Goal: Task Accomplishment & Management: Complete application form

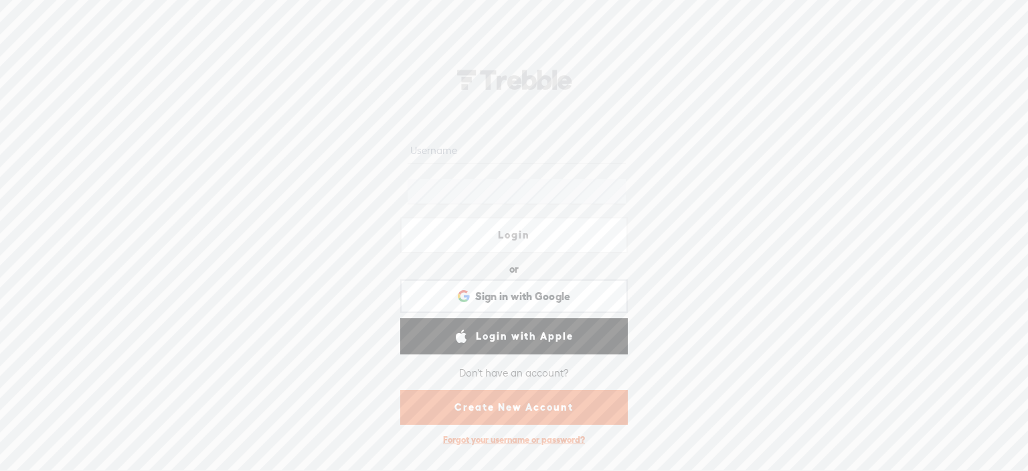
click at [497, 410] on link "Create New Account" at bounding box center [514, 407] width 228 height 35
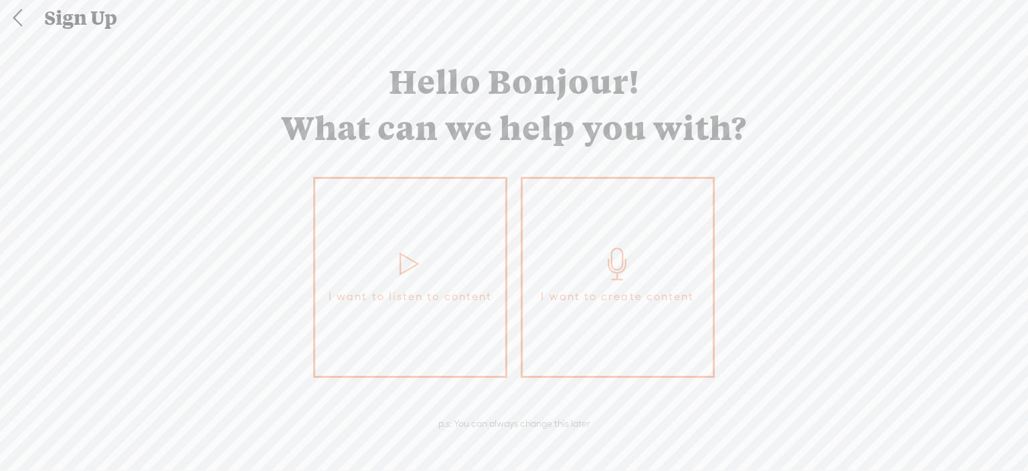
scroll to position [3, 0]
click at [593, 240] on link "I want to create content" at bounding box center [618, 274] width 194 height 201
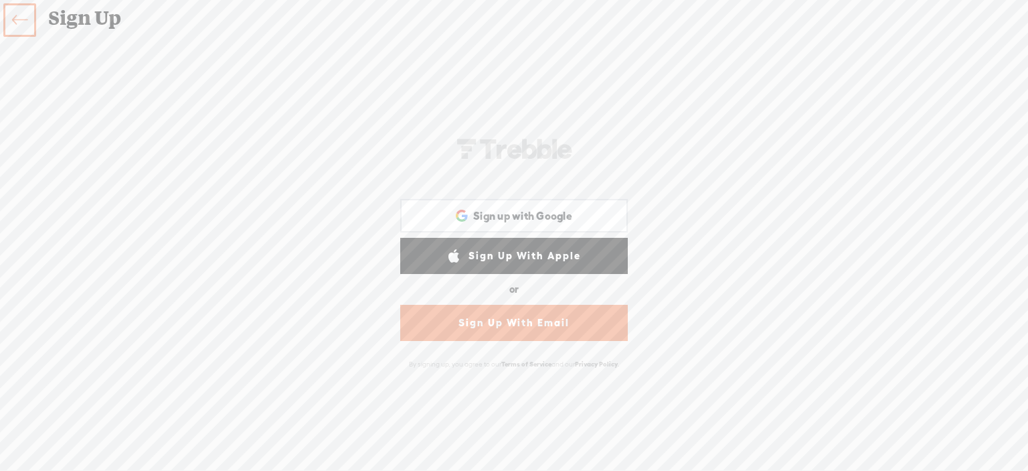
click at [509, 313] on link "Sign Up With Email" at bounding box center [514, 323] width 228 height 36
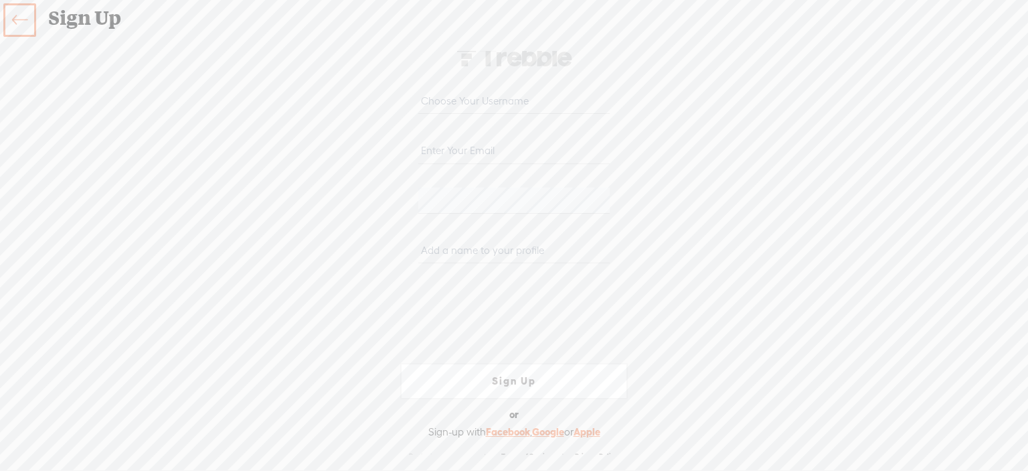
click at [450, 99] on input "text" at bounding box center [513, 101] width 191 height 26
type input "blakesloan"
type input "Blake@srgmail.com"
type input "[PERSON_NAME]"
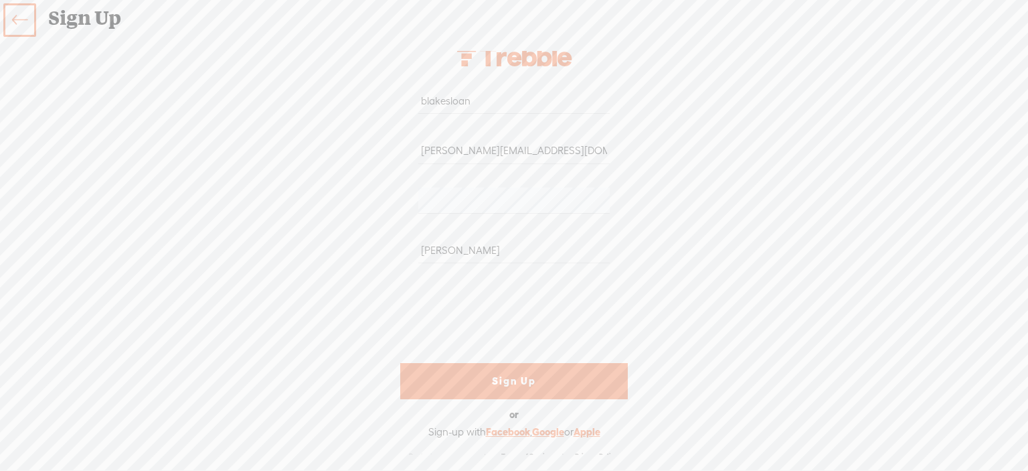
click at [497, 382] on link "Sign Up" at bounding box center [514, 381] width 228 height 36
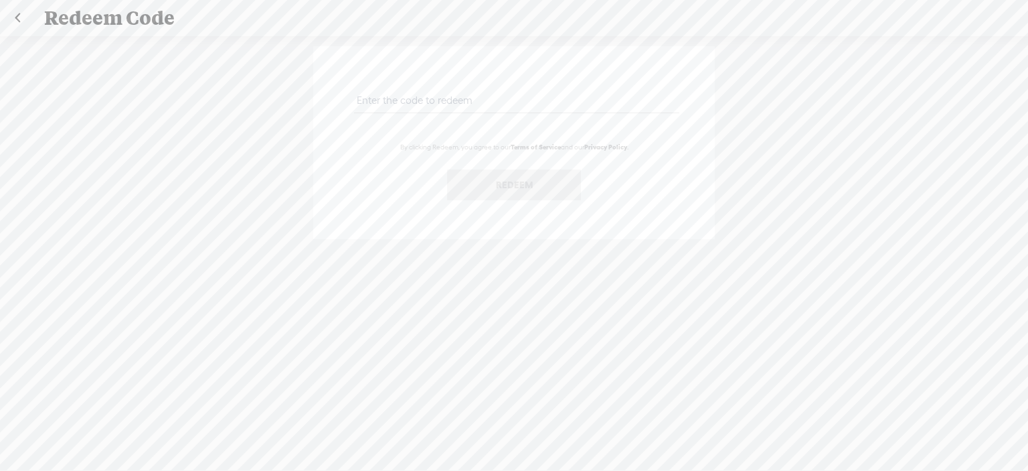
click at [417, 98] on input "text" at bounding box center [516, 100] width 325 height 26
paste input "XL4B-LS3M-59FU-HE7P-0823"
type input "XL4B-LS3M-59FU-HE7P-0823"
click at [523, 190] on button "Redeem" at bounding box center [514, 184] width 134 height 31
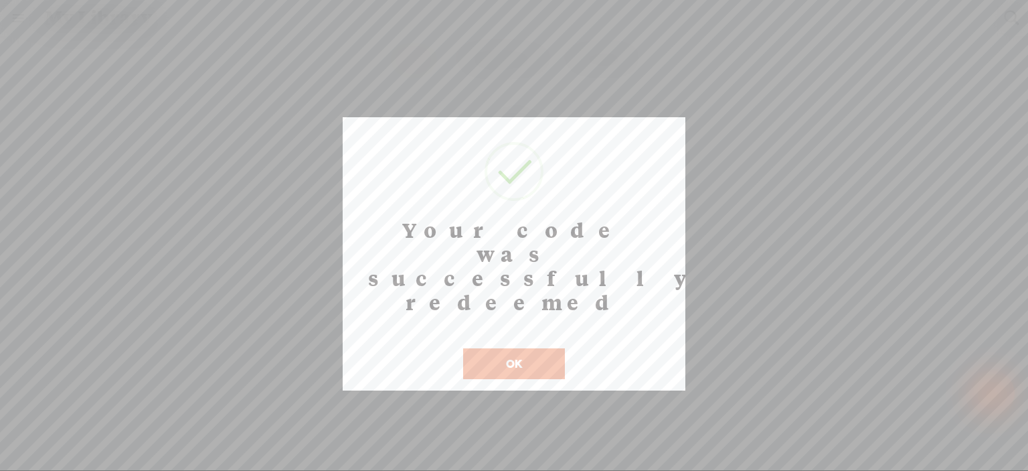
click at [495, 348] on button "OK" at bounding box center [514, 363] width 102 height 31
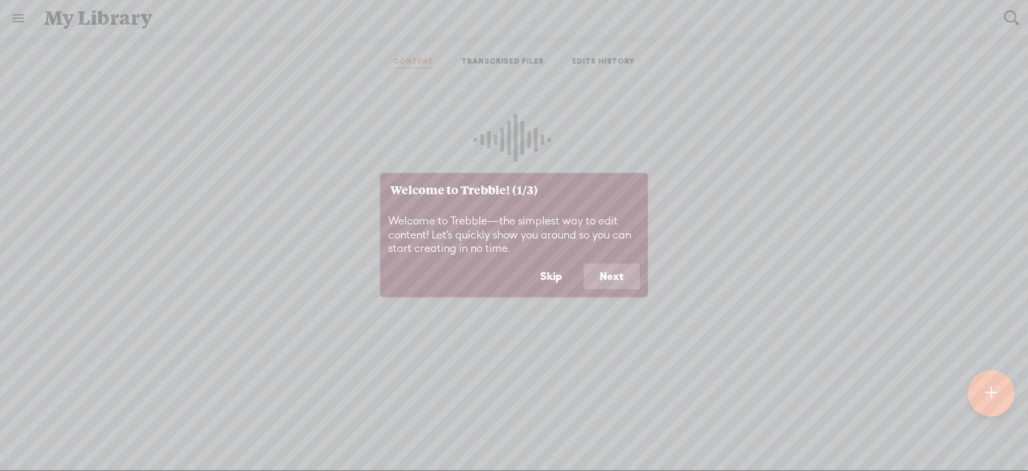
click at [595, 270] on button "Next" at bounding box center [612, 276] width 56 height 25
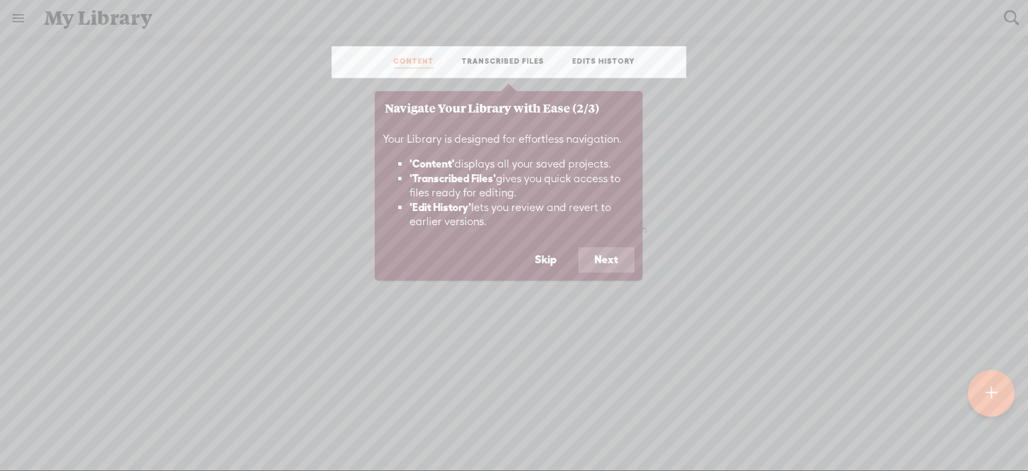
click at [608, 254] on button "Next" at bounding box center [606, 259] width 56 height 25
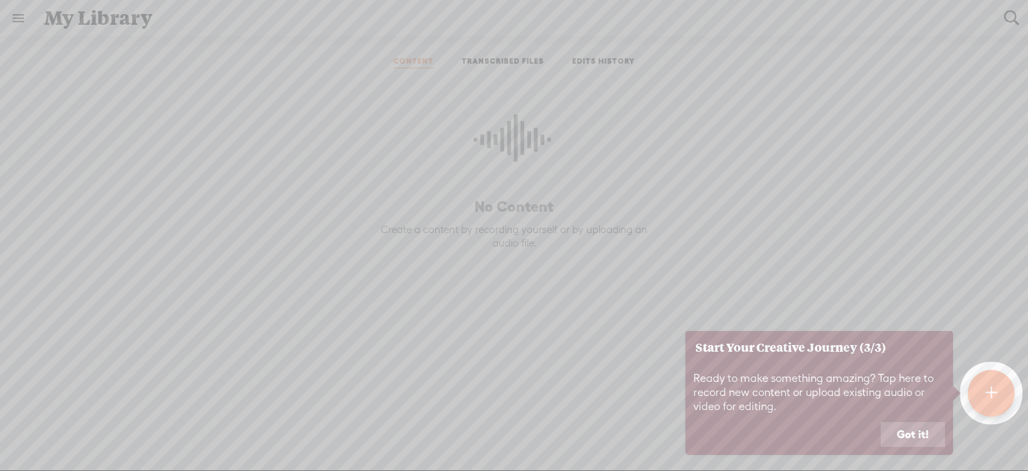
click at [906, 439] on button "Got it!" at bounding box center [913, 434] width 64 height 25
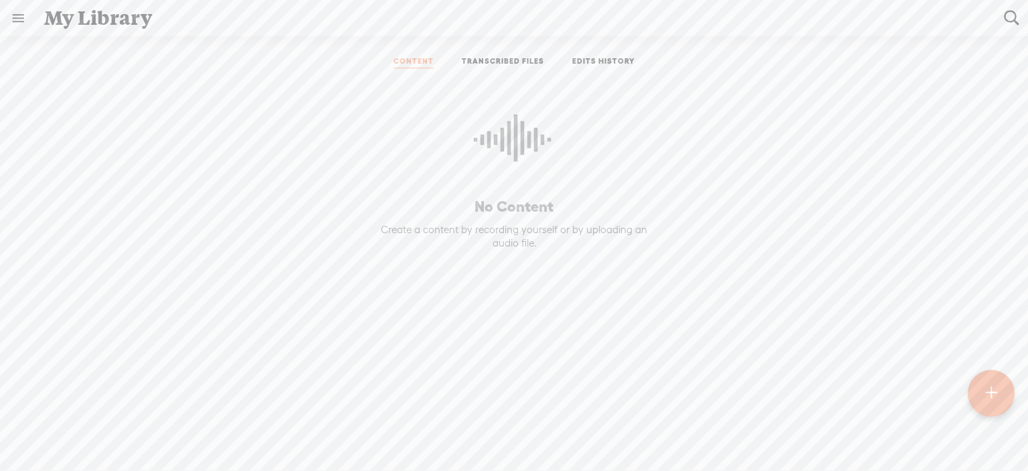
click at [12, 18] on link at bounding box center [18, 18] width 35 height 35
click at [71, 422] on div "SETTINGS" at bounding box center [88, 440] width 157 height 40
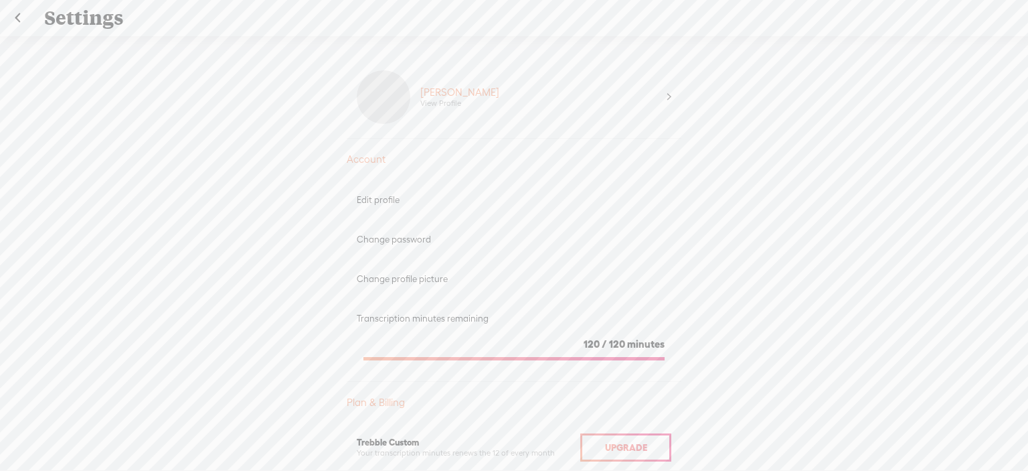
scroll to position [201, 0]
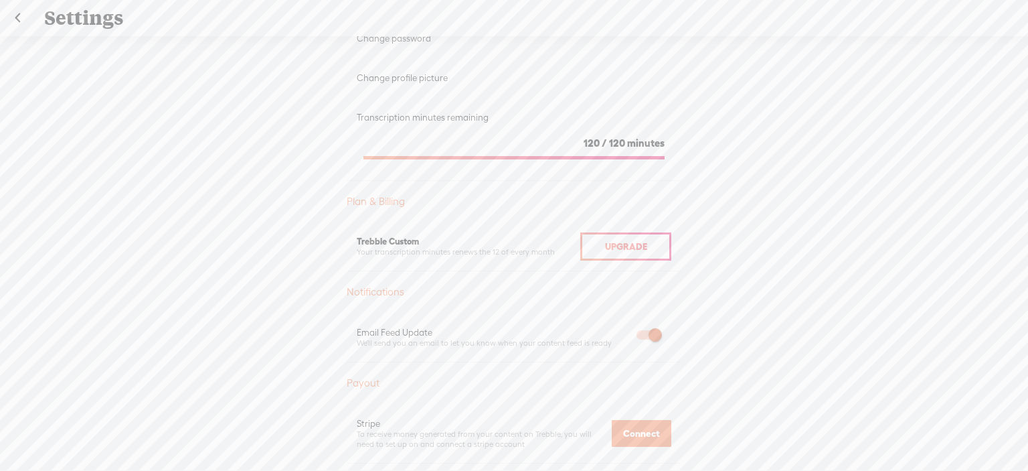
click at [618, 245] on span "Upgrade" at bounding box center [626, 246] width 42 height 11
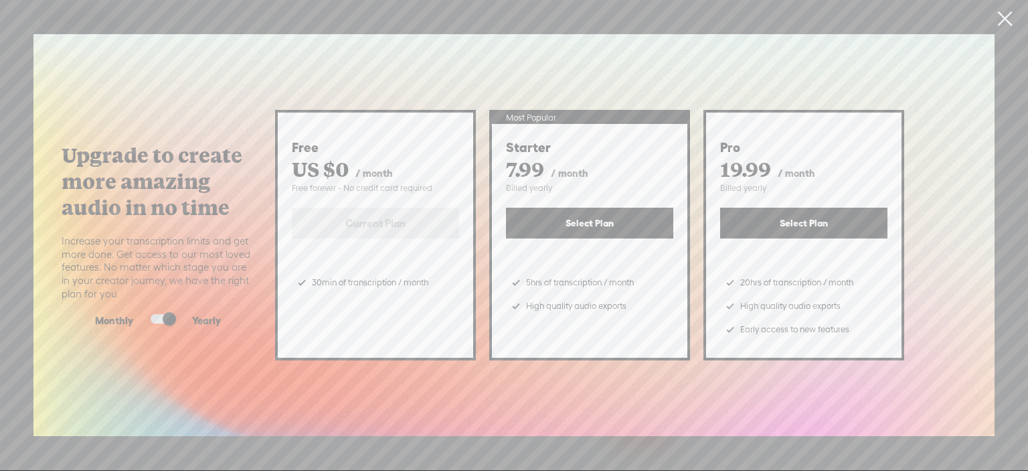
click at [1002, 13] on link at bounding box center [1004, 18] width 33 height 37
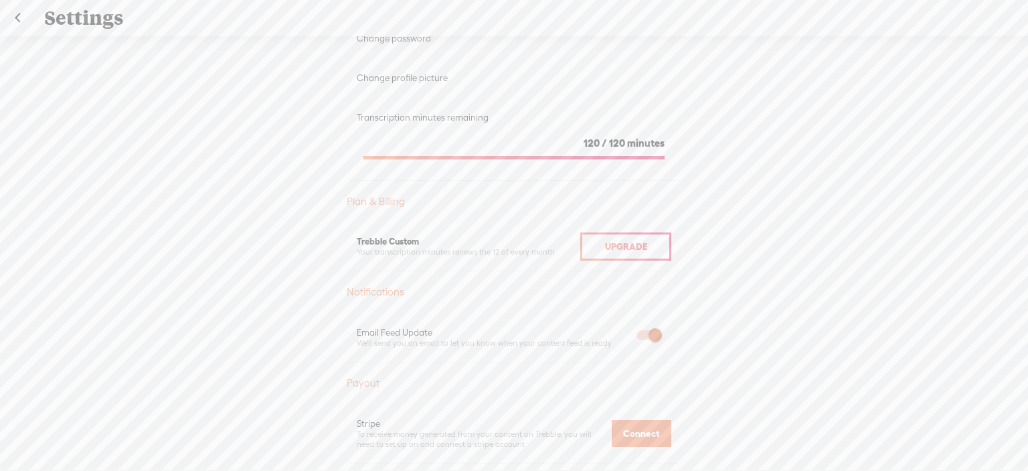
scroll to position [0, 0]
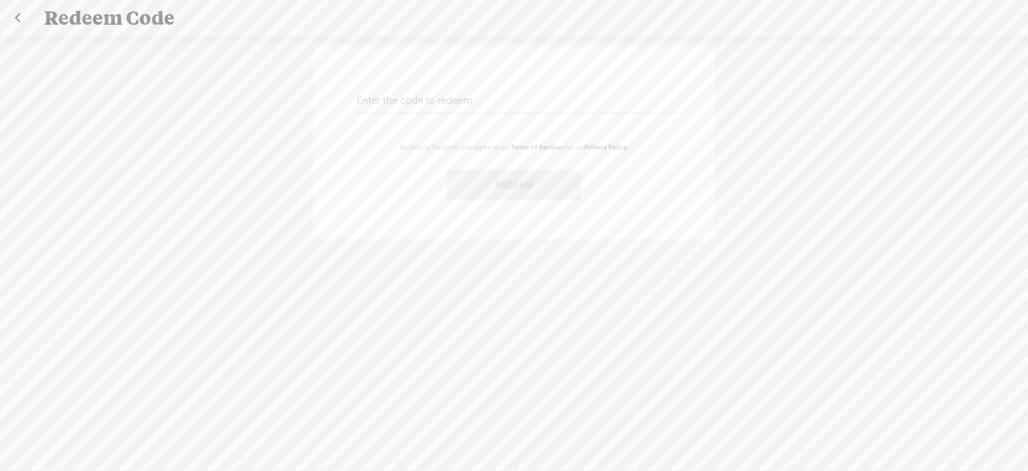
click at [429, 104] on input "text" at bounding box center [516, 100] width 325 height 26
paste input "EQCQ-Q4EJ-LMJV-4P5V-0823"
type input "EQCQ-Q4EJ-LMJV-4P5V-0823"
click at [511, 185] on button "Redeem" at bounding box center [514, 184] width 134 height 31
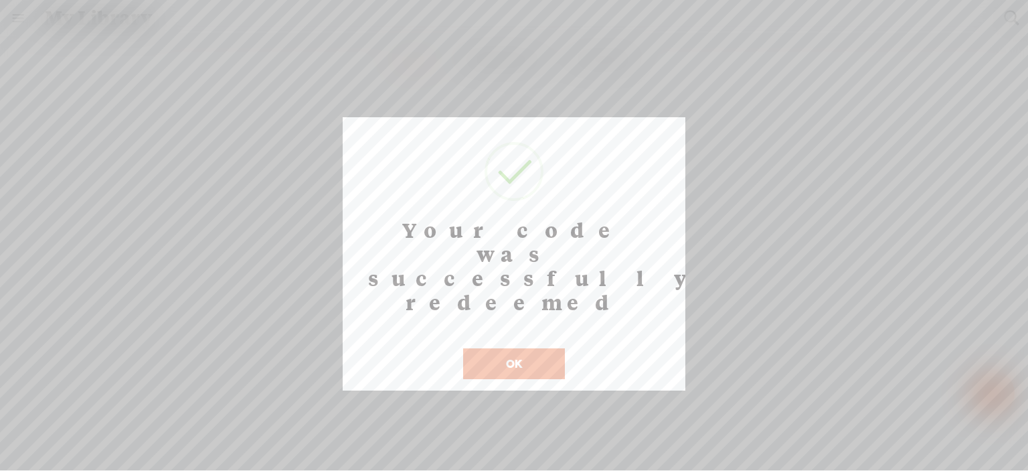
click at [519, 348] on button "OK" at bounding box center [514, 363] width 102 height 31
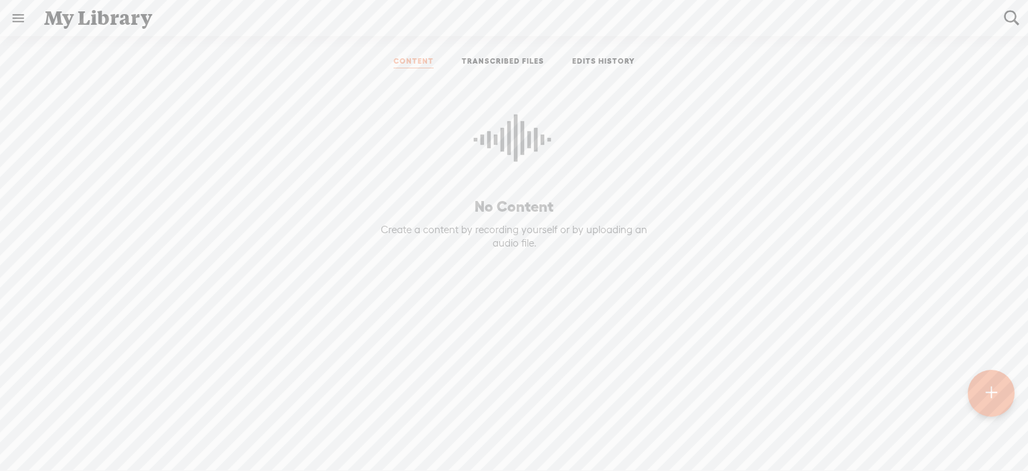
click at [15, 23] on link at bounding box center [18, 18] width 35 height 35
click at [38, 421] on div "SETTINGS" at bounding box center [88, 440] width 157 height 40
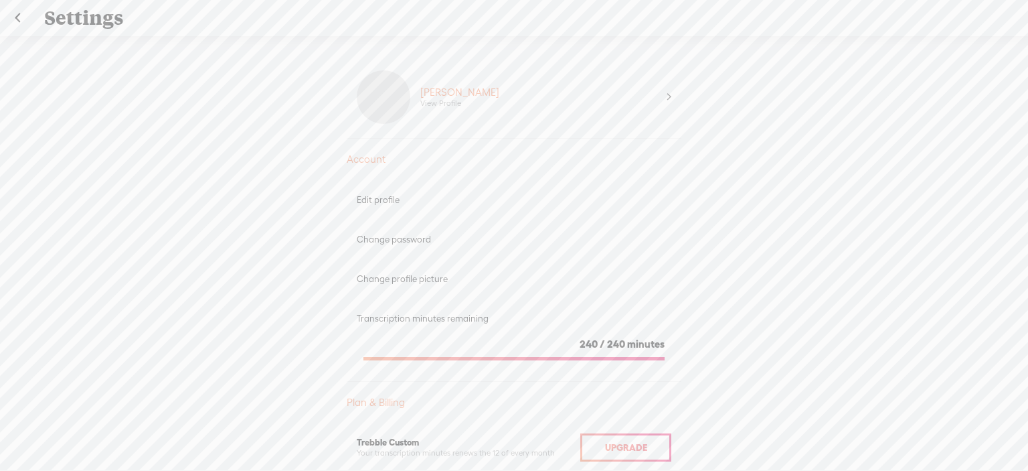
click at [20, 21] on link at bounding box center [17, 18] width 33 height 35
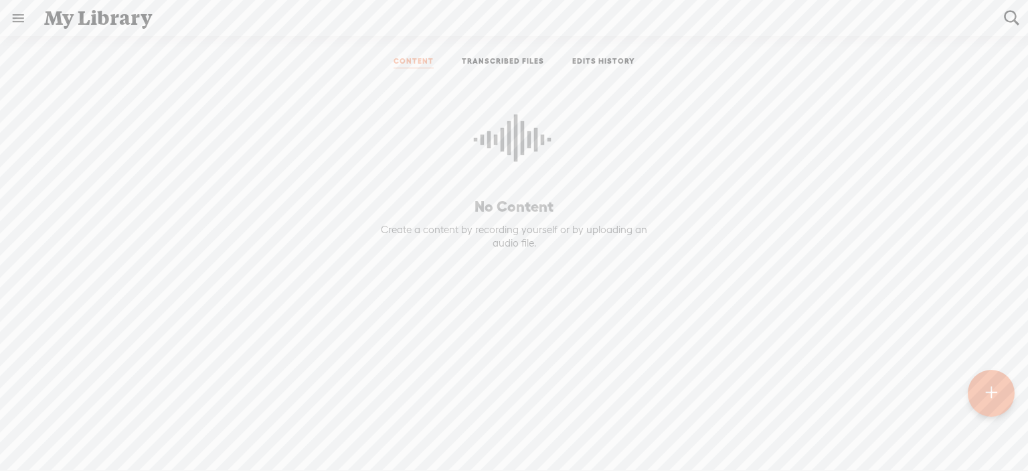
click at [979, 385] on div at bounding box center [991, 392] width 47 height 47
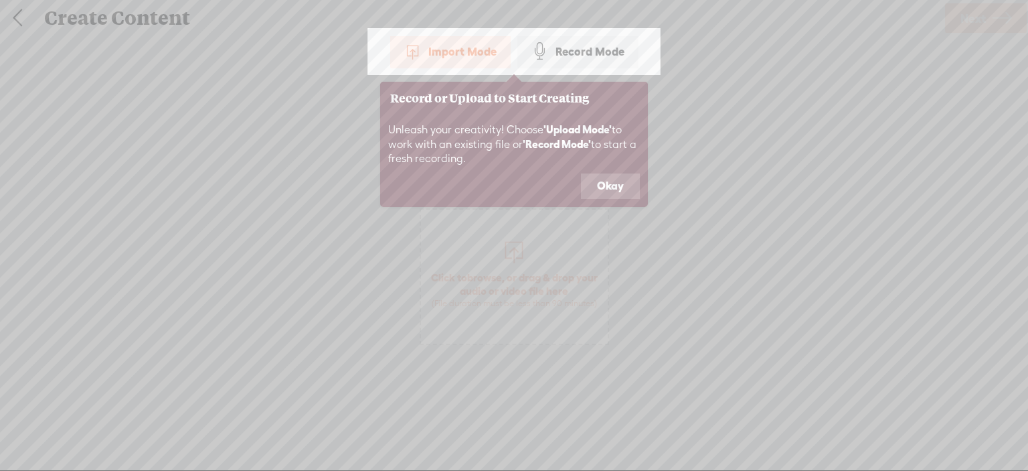
click at [624, 191] on button "Okay" at bounding box center [610, 185] width 59 height 25
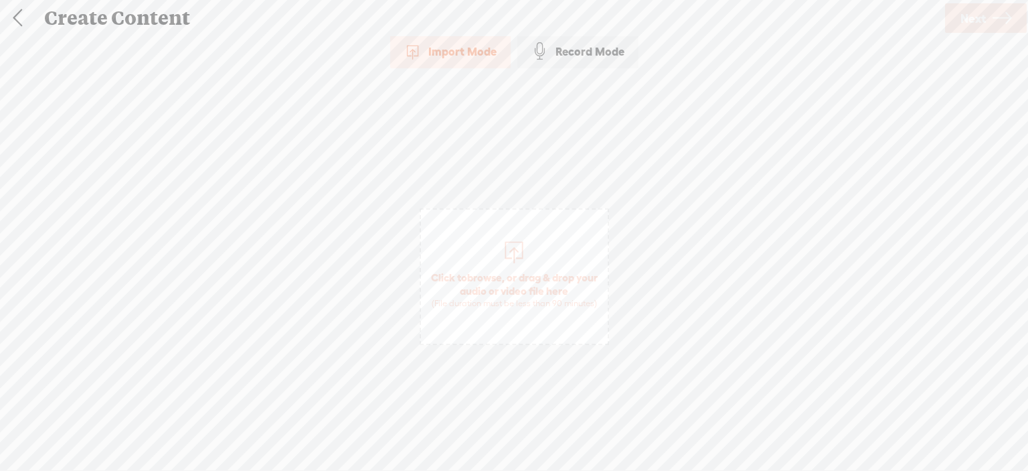
click at [663, 180] on div "Import Mode Import Mode Record Mode Text Language: *: English (US) English (US)…" at bounding box center [514, 251] width 1028 height 432
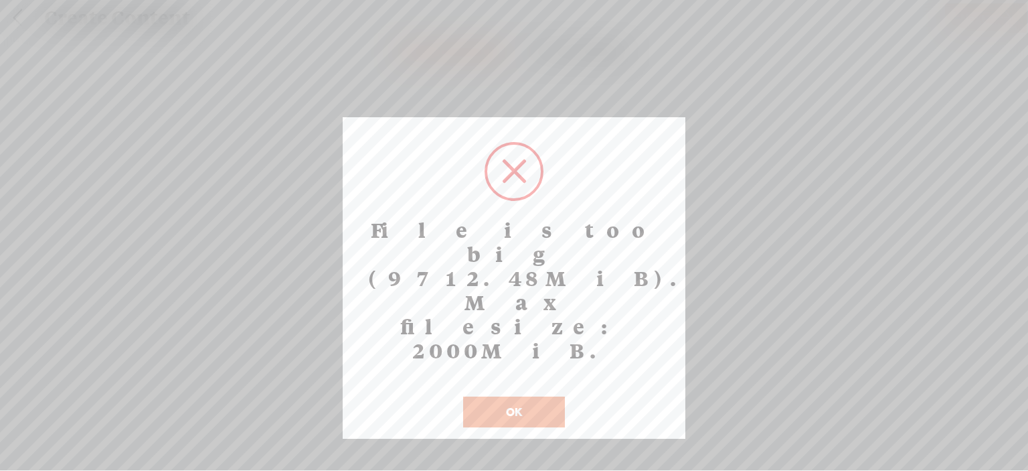
click at [491, 396] on button "OK" at bounding box center [514, 411] width 102 height 31
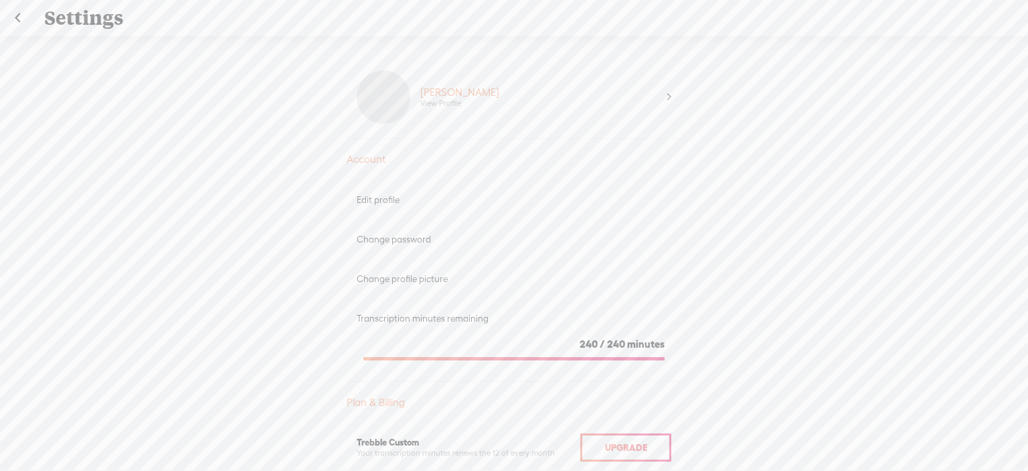
click at [16, 13] on link at bounding box center [17, 18] width 33 height 35
